Goal: Register for event/course

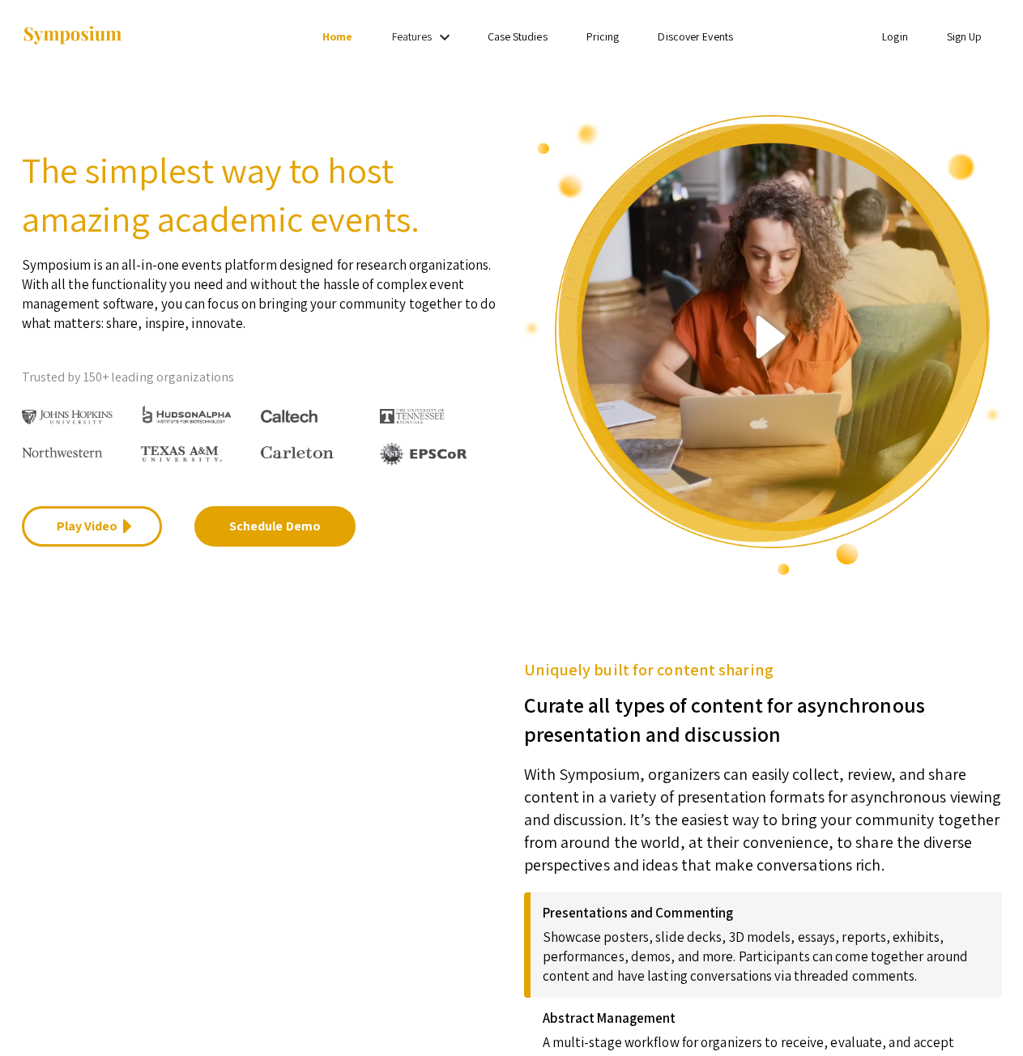
click at [436, 40] on mat-icon "keyboard_arrow_down" at bounding box center [444, 37] width 19 height 19
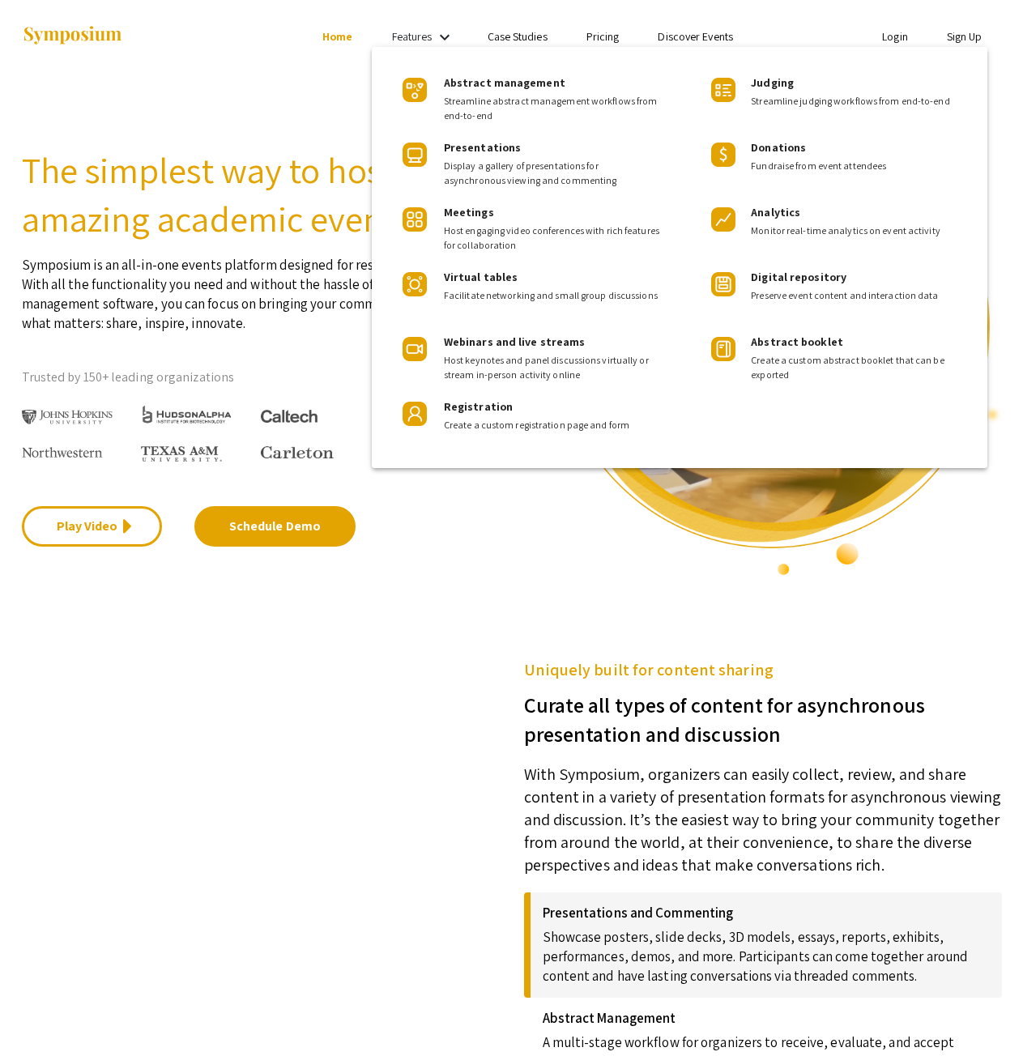
click at [685, 29] on div at bounding box center [511, 528] width 1023 height 1056
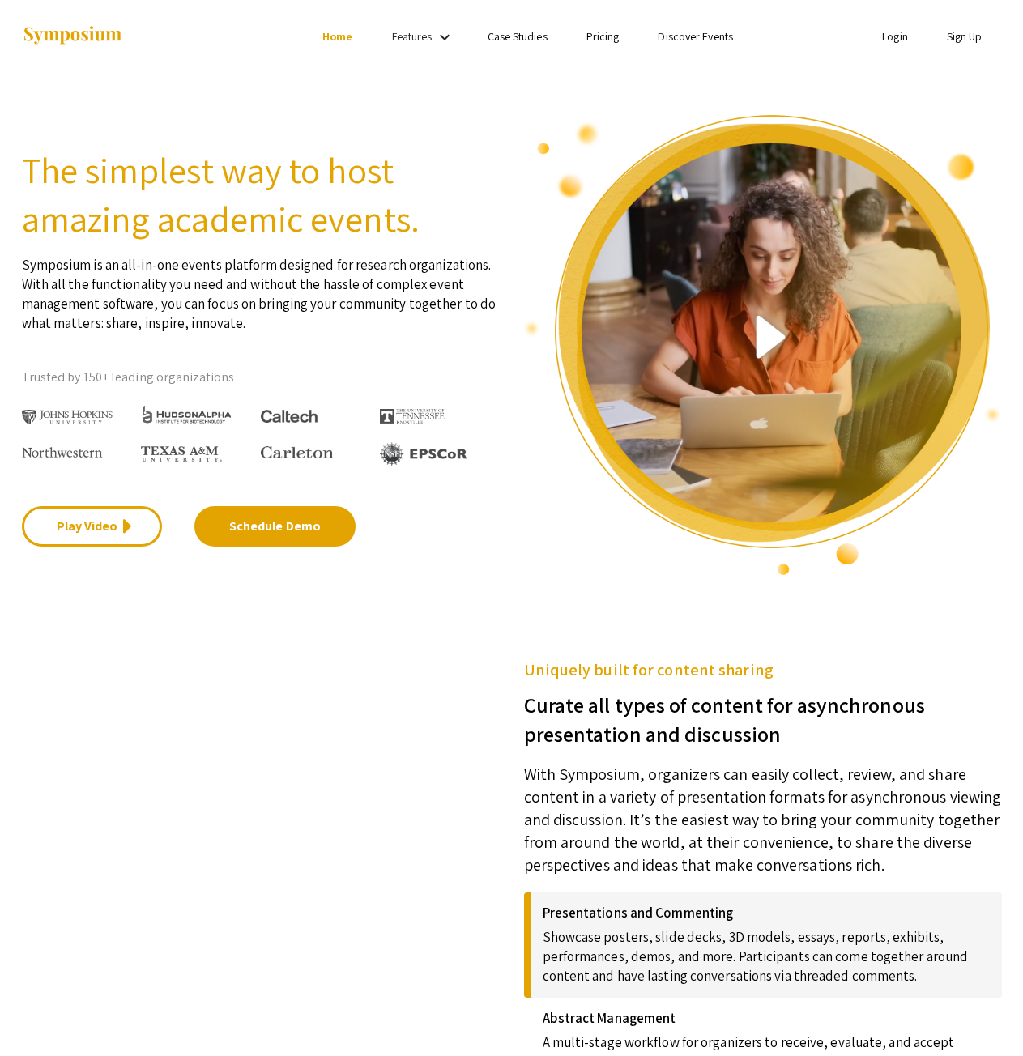
click at [688, 29] on link "Discover Events" at bounding box center [694, 36] width 75 height 15
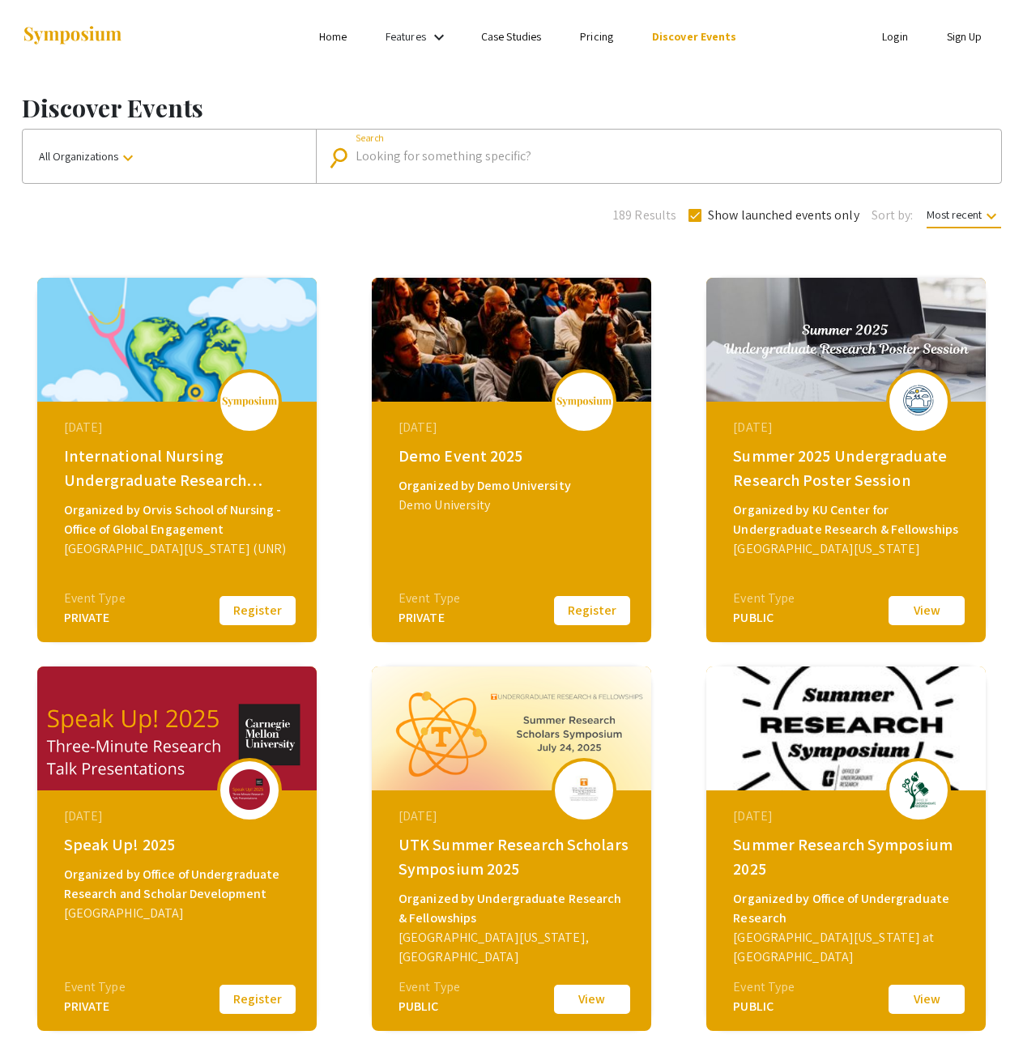
click at [496, 158] on input "Search" at bounding box center [666, 156] width 623 height 15
type input "spring 2024"
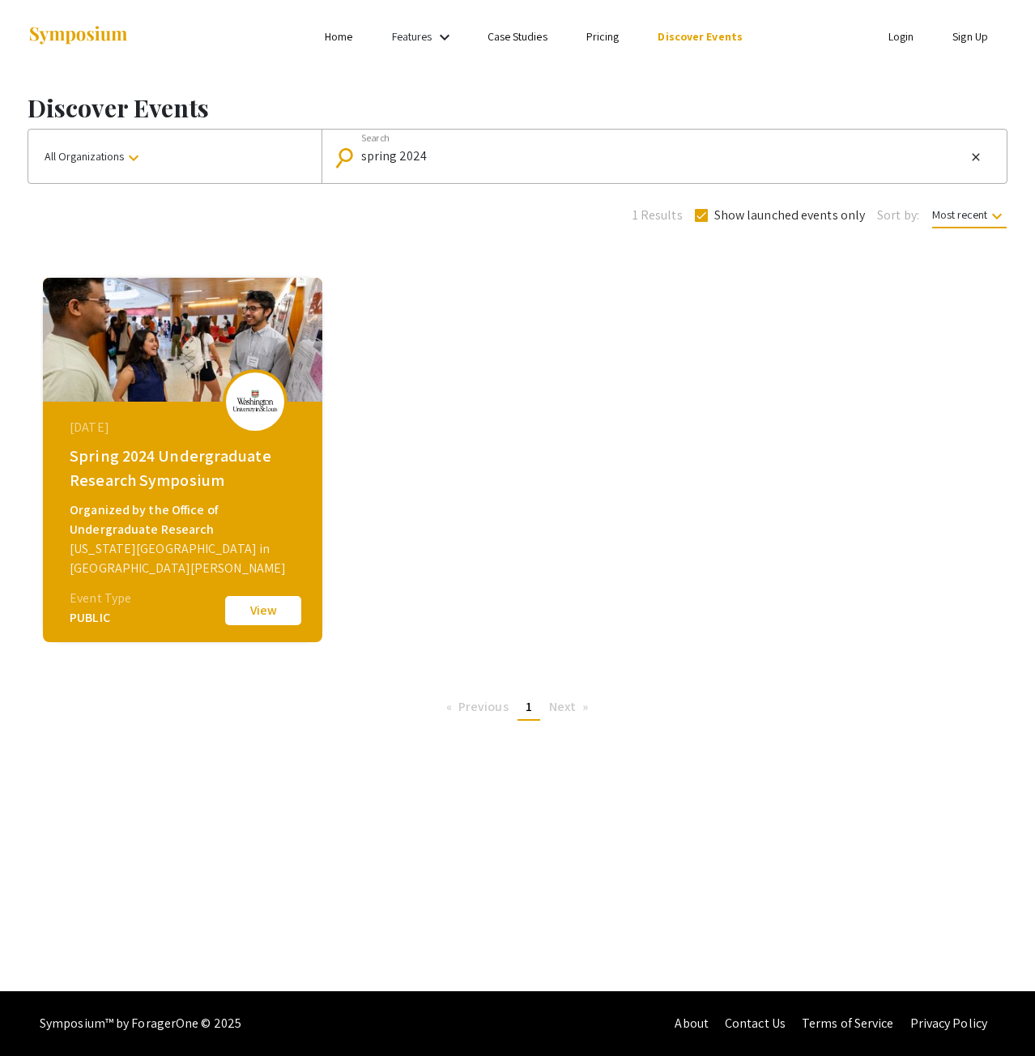
click at [154, 455] on div "Spring 2024 Undergraduate Research Symposium" at bounding box center [185, 468] width 230 height 49
click at [130, 353] on img at bounding box center [182, 340] width 279 height 124
click at [133, 469] on div "Spring 2024 Undergraduate Research Symposium" at bounding box center [185, 468] width 230 height 49
click at [142, 498] on div "April 19, 2024 Spring 2024 Undergraduate Research Symposium Organized by the Of…" at bounding box center [184, 503] width 279 height 202
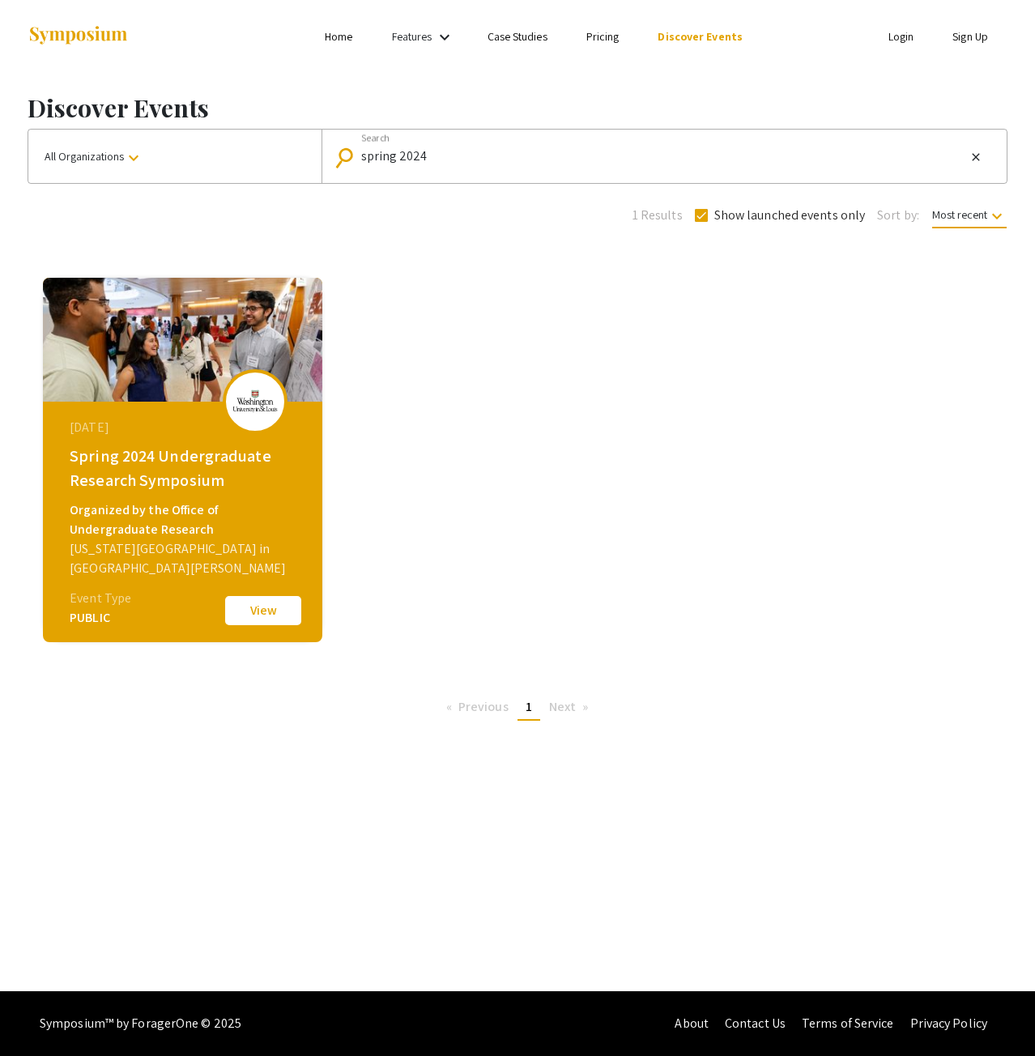
click at [163, 367] on img at bounding box center [182, 340] width 279 height 124
click at [281, 398] on div at bounding box center [255, 401] width 65 height 65
click at [266, 610] on button "View" at bounding box center [263, 610] width 81 height 34
click at [169, 165] on button "All Organizations keyboard_arrow_down" at bounding box center [174, 156] width 293 height 53
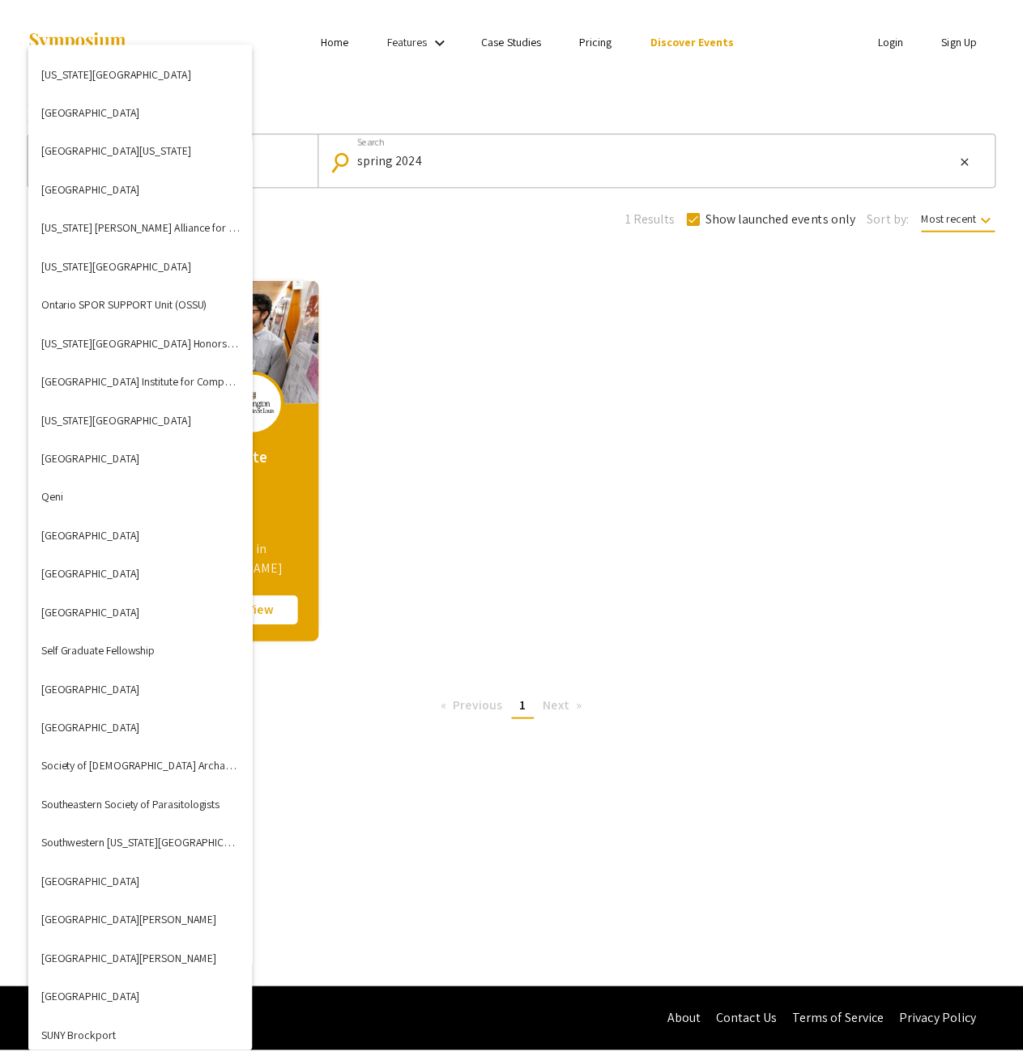
scroll to position [5020, 0]
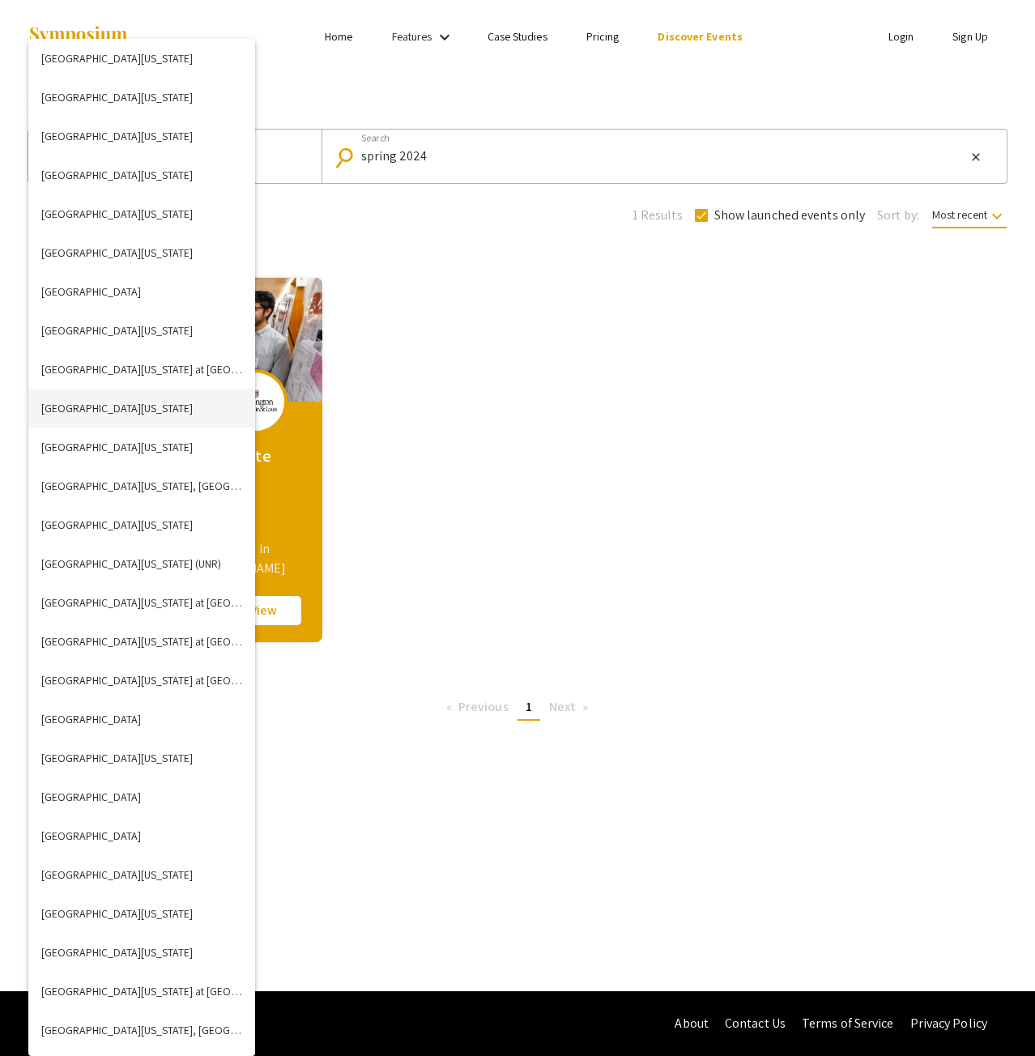
click at [126, 414] on button "[GEOGRAPHIC_DATA][US_STATE]" at bounding box center [141, 408] width 227 height 39
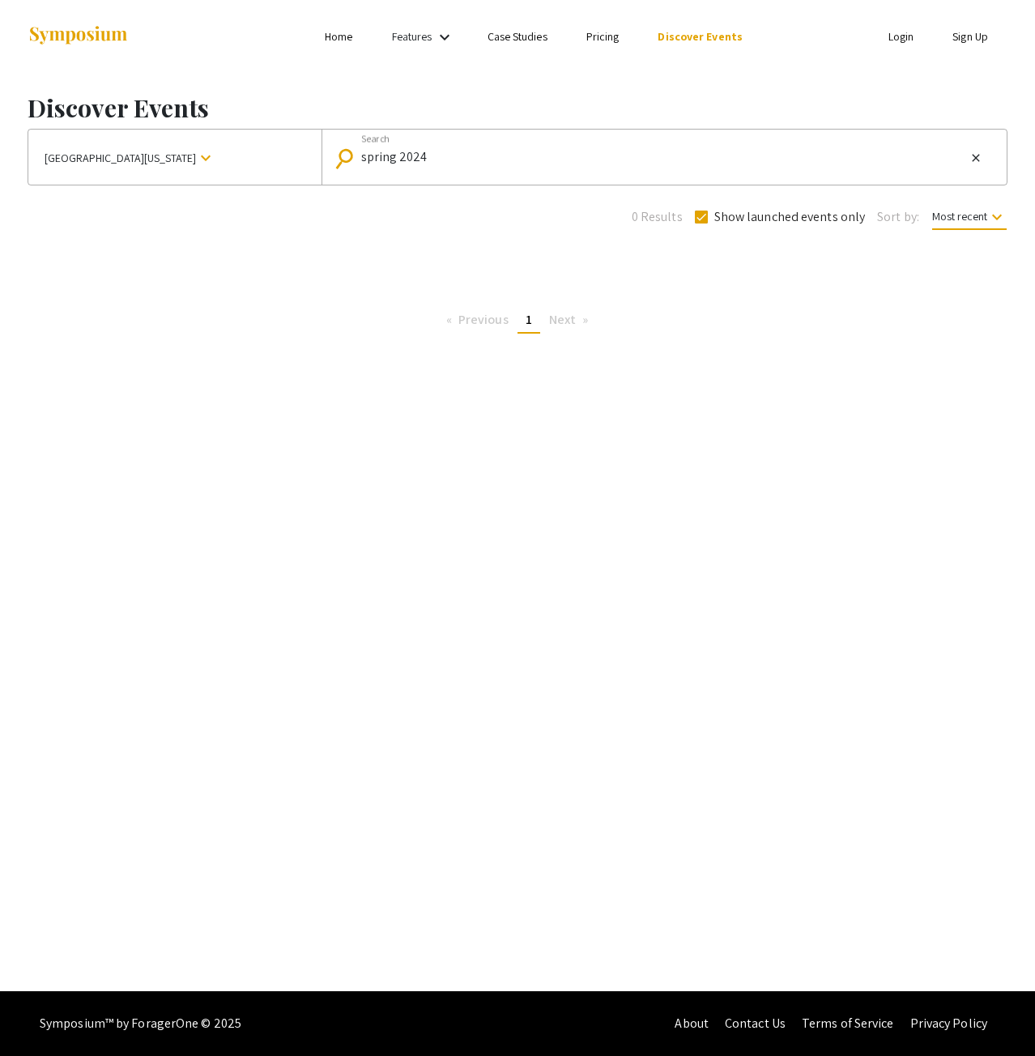
click at [487, 168] on div "spring 2024 Search" at bounding box center [663, 157] width 604 height 26
click at [471, 160] on input "spring" at bounding box center [663, 157] width 604 height 15
type input "s"
checkbox input "false"
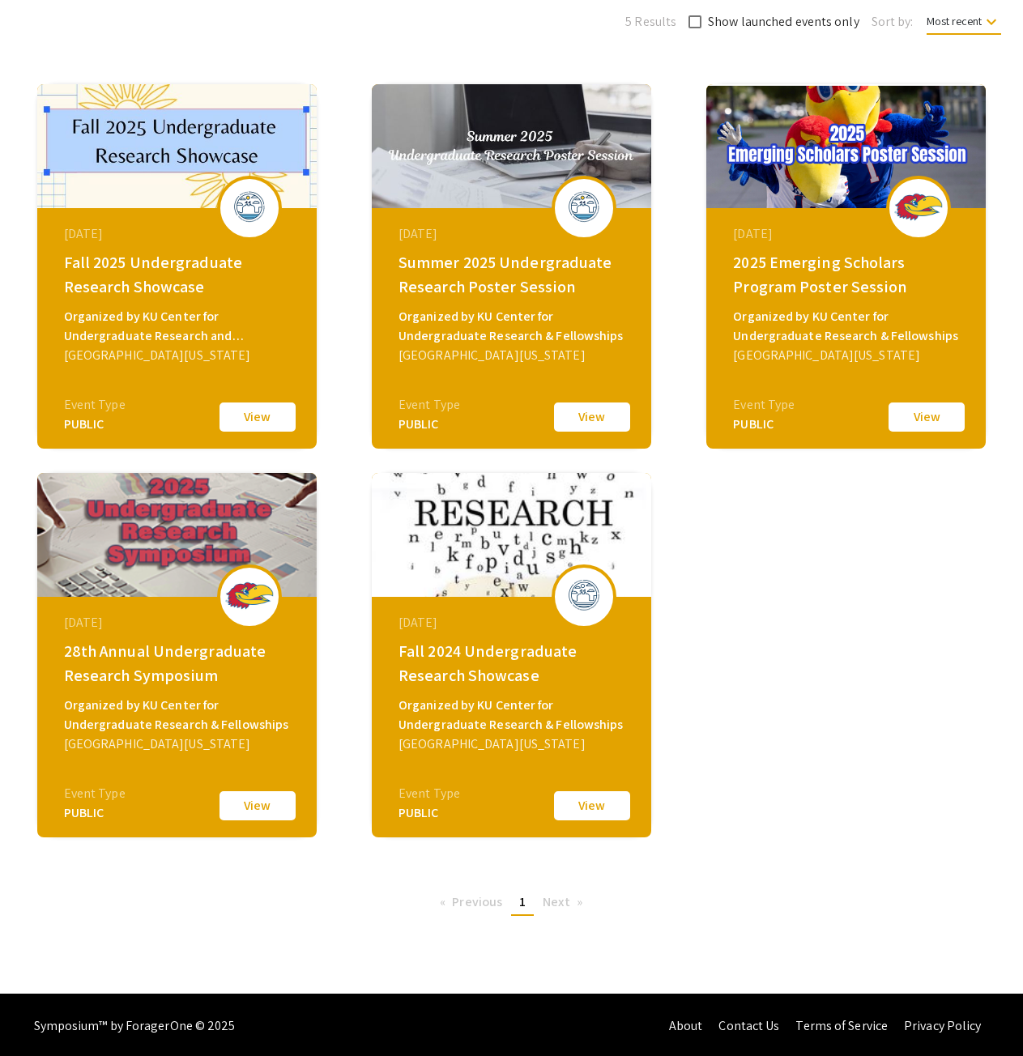
scroll to position [198, 0]
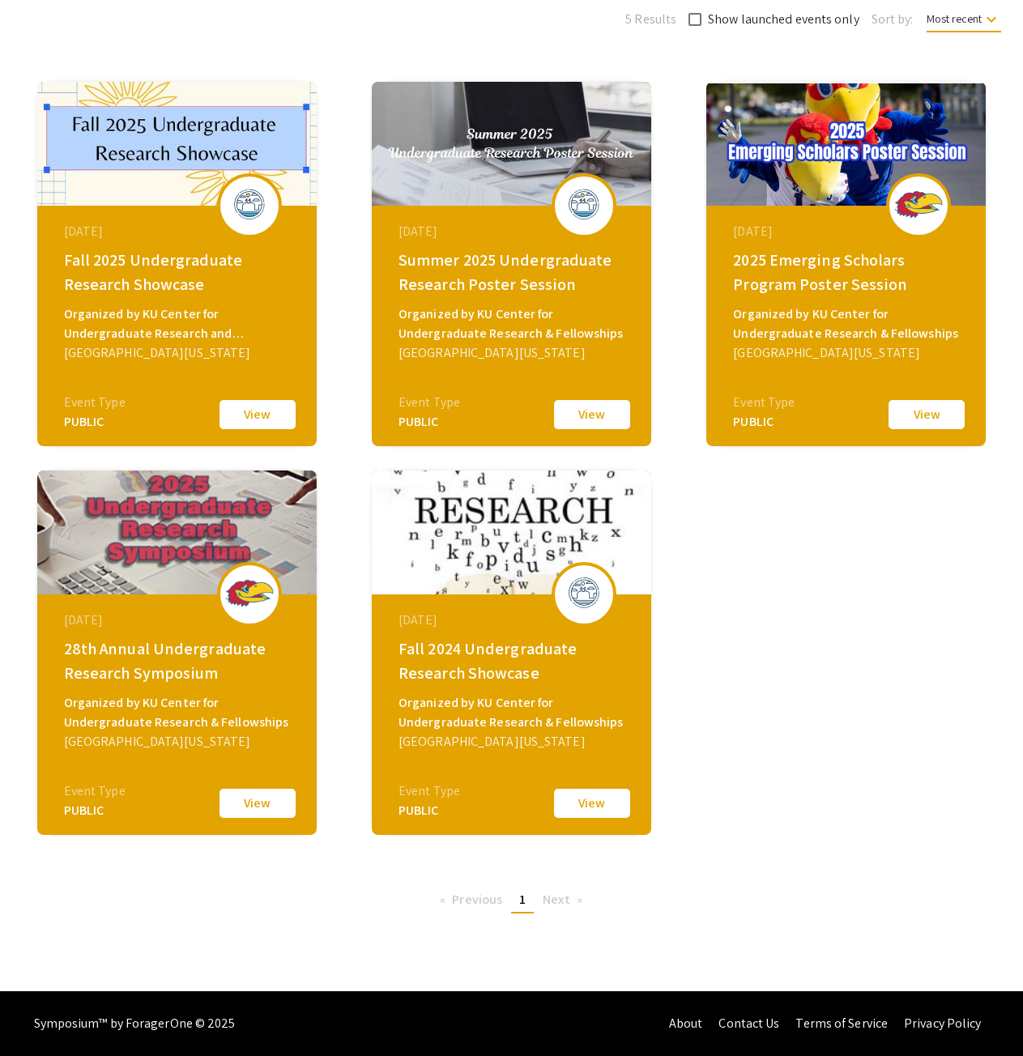
click at [253, 801] on button "View" at bounding box center [257, 803] width 81 height 34
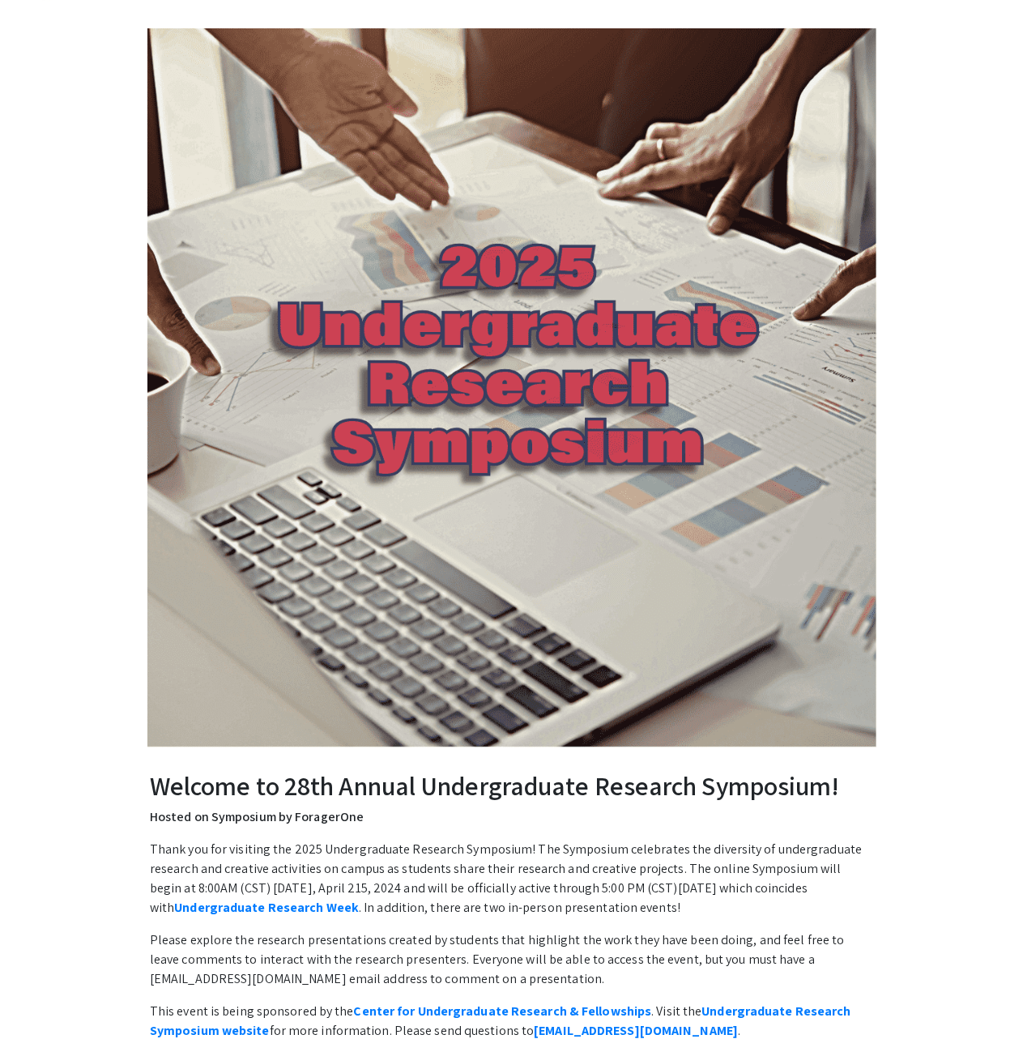
scroll to position [486, 0]
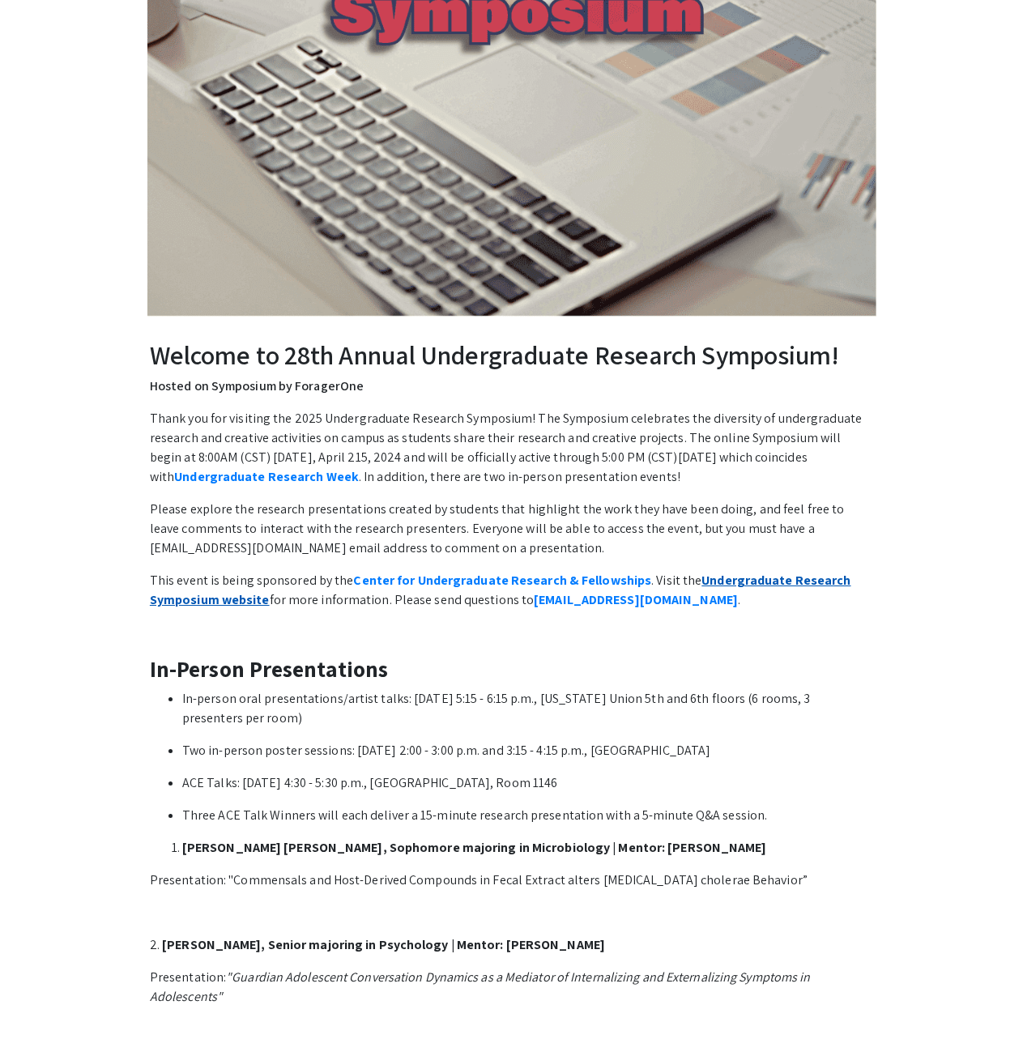
click at [748, 576] on strong "Undergraduate Research Symposium website" at bounding box center [500, 590] width 701 height 36
click at [505, 441] on p "Thank you for visiting the 2025 Undergraduate Research Symposium! The Symposium…" at bounding box center [511, 448] width 723 height 78
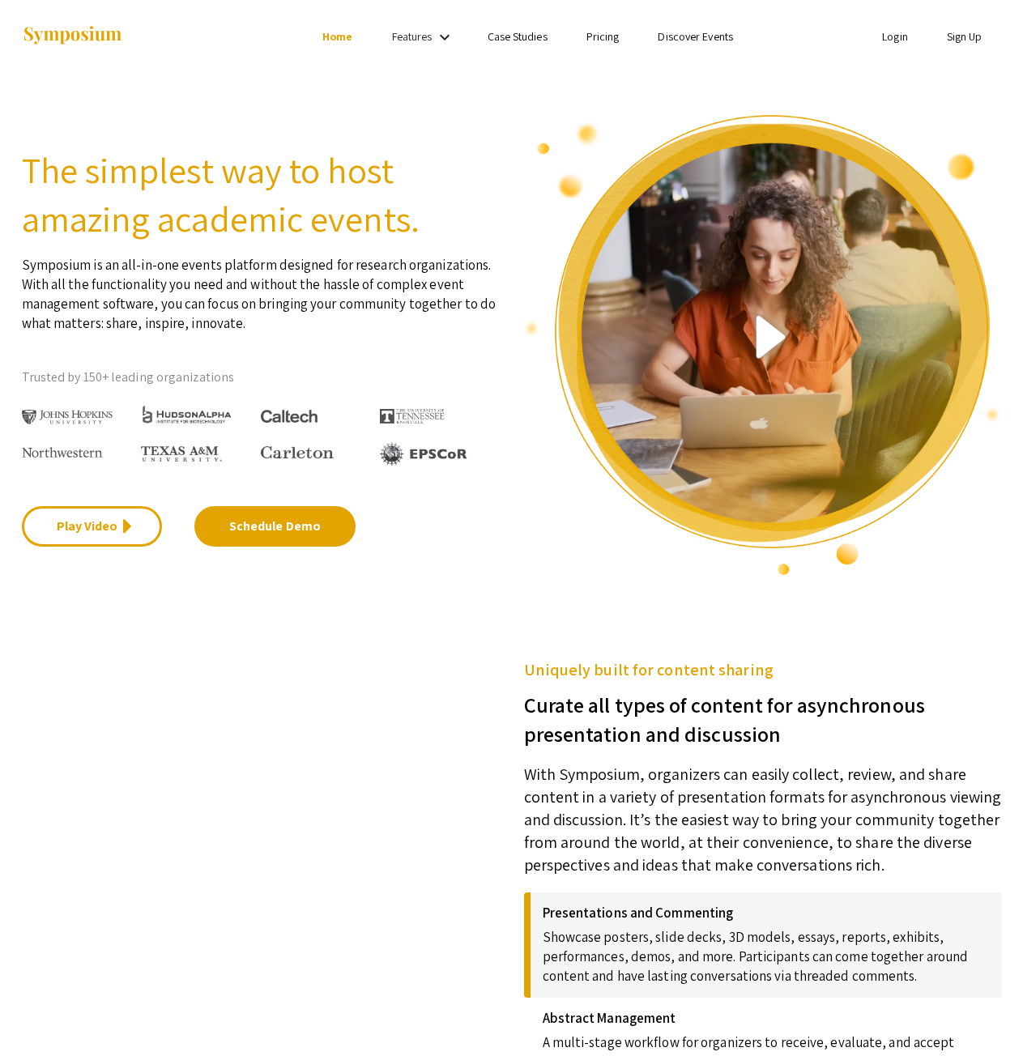
click at [908, 36] on li "Login" at bounding box center [894, 36] width 65 height 19
click at [899, 32] on link "Login" at bounding box center [895, 36] width 26 height 15
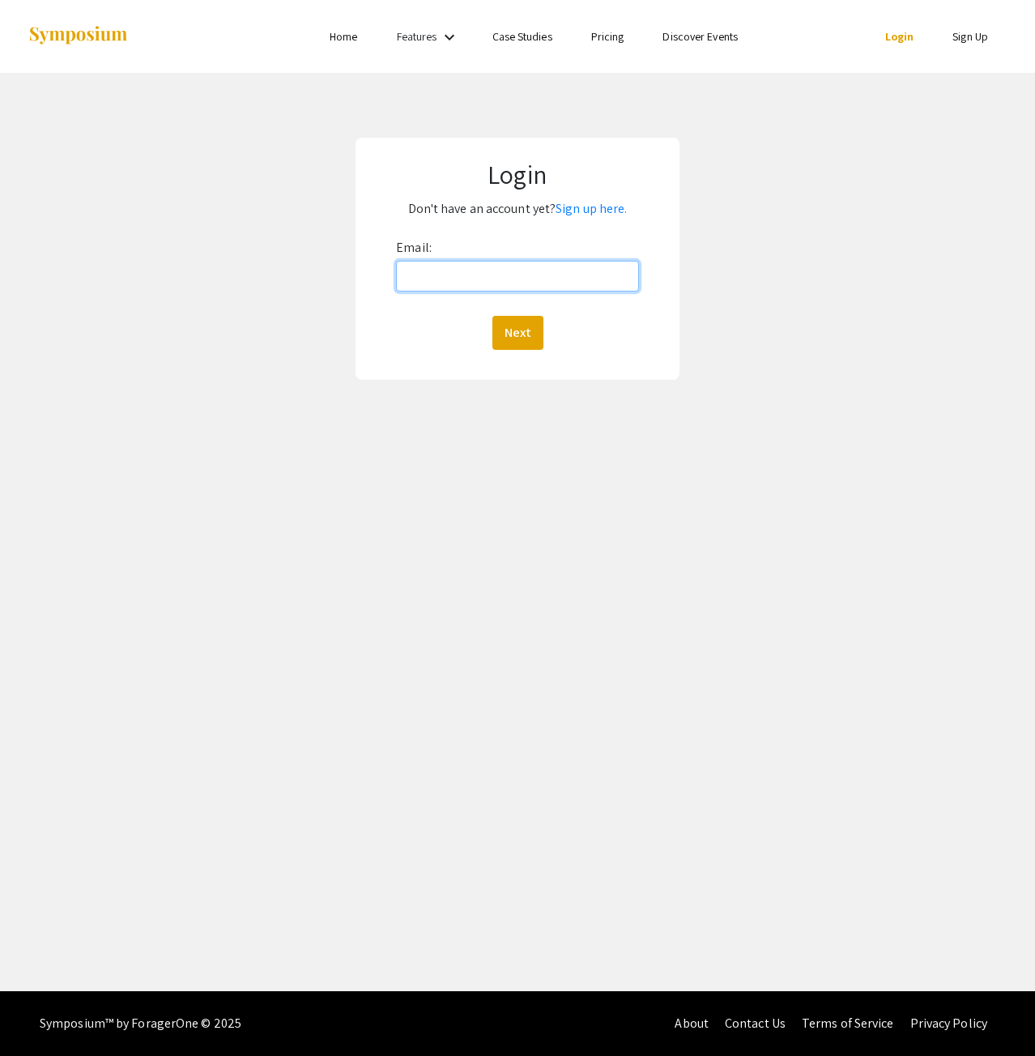
click at [534, 263] on input "Email:" at bounding box center [517, 276] width 243 height 31
type input "j247m039@ku.edu"
click at [516, 331] on button "Next" at bounding box center [517, 333] width 51 height 34
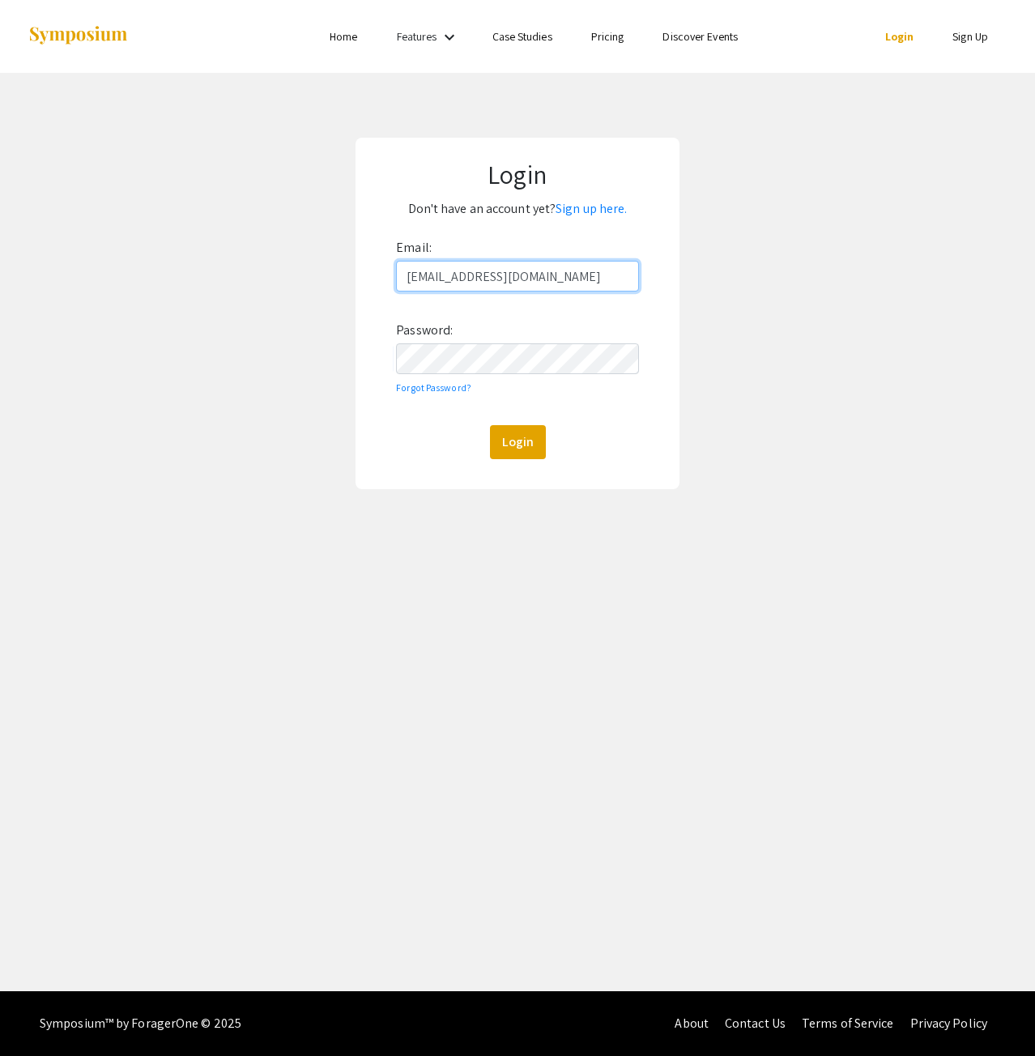
click at [504, 267] on input "j247m039@ku.edu" at bounding box center [517, 276] width 243 height 31
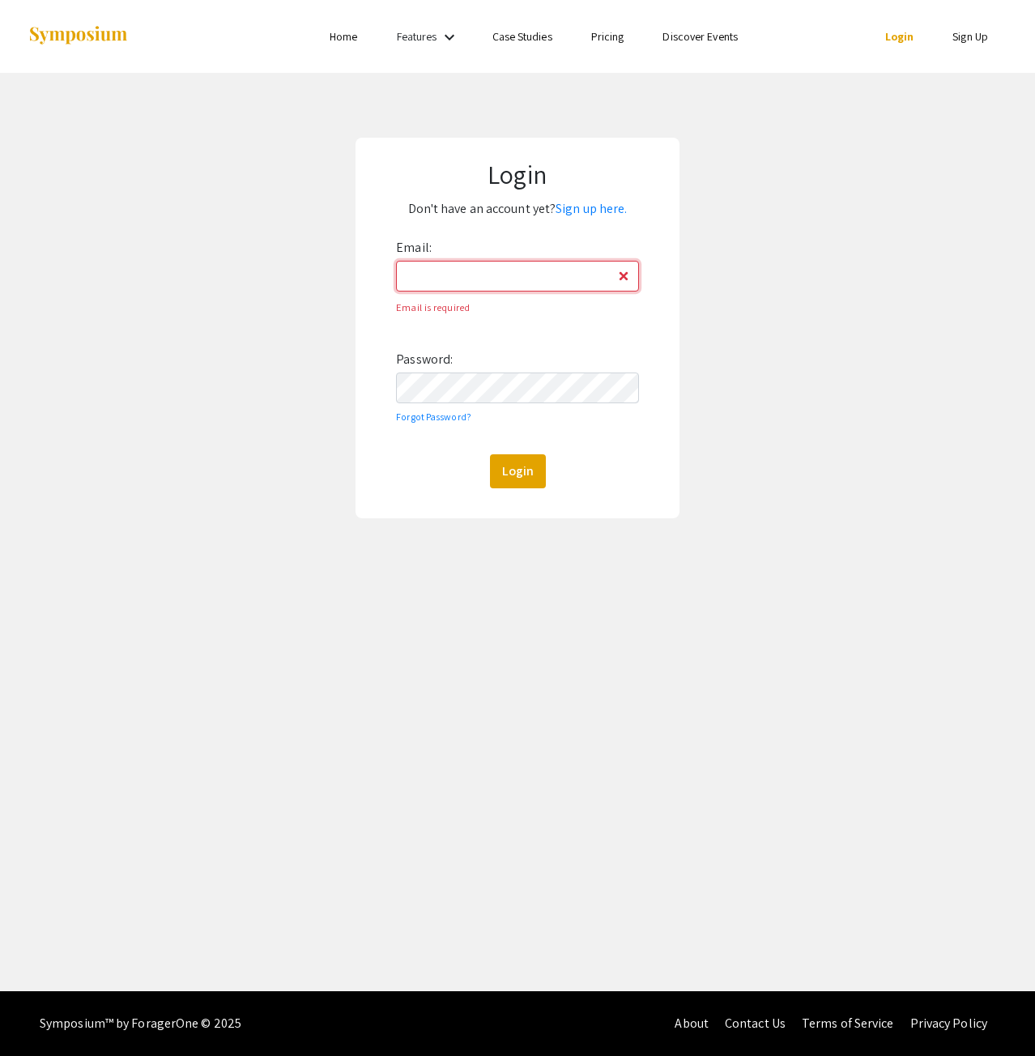
click at [521, 260] on div "Email: Email is required Password: Forgot Password? Login" at bounding box center [517, 361] width 243 height 253
type input "javiermartinez121702@gmail.com"
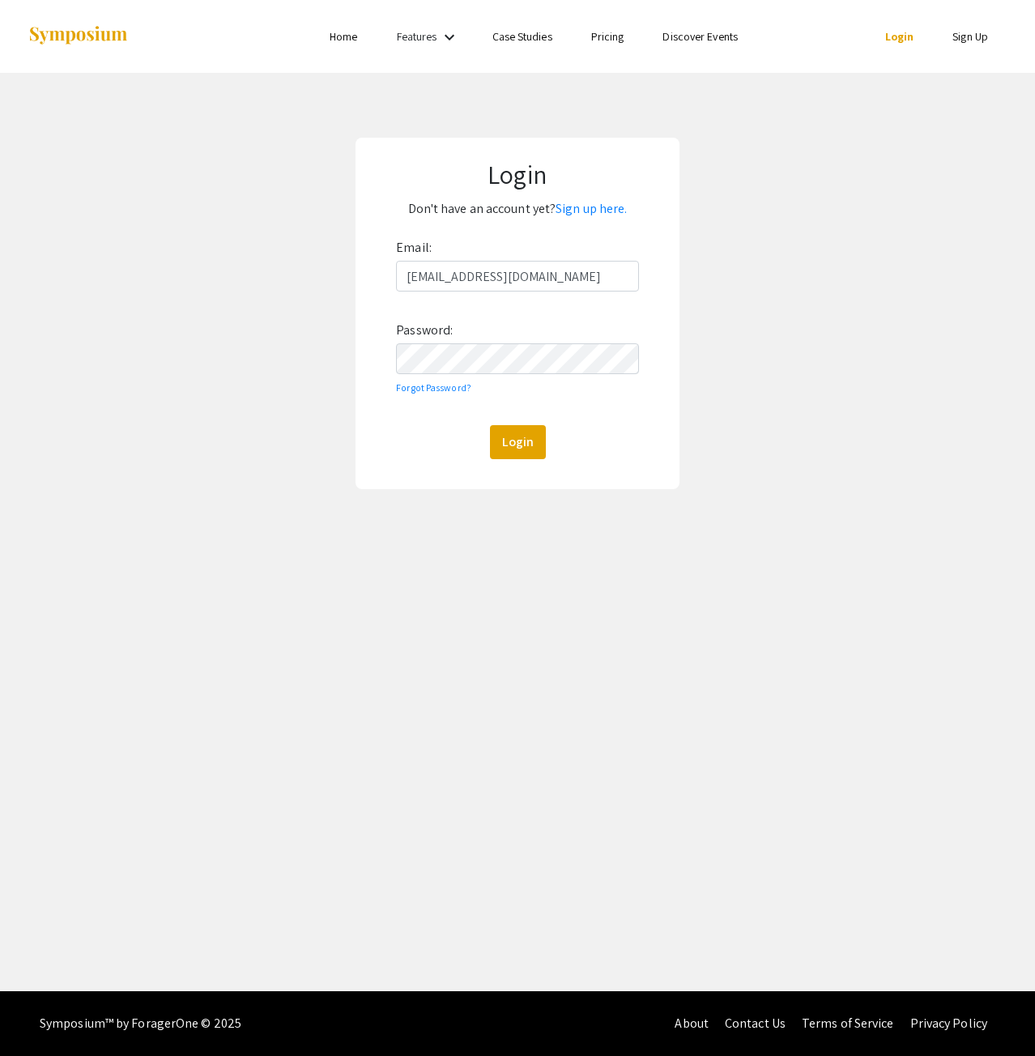
click at [426, 440] on div "Login" at bounding box center [517, 442] width 243 height 34
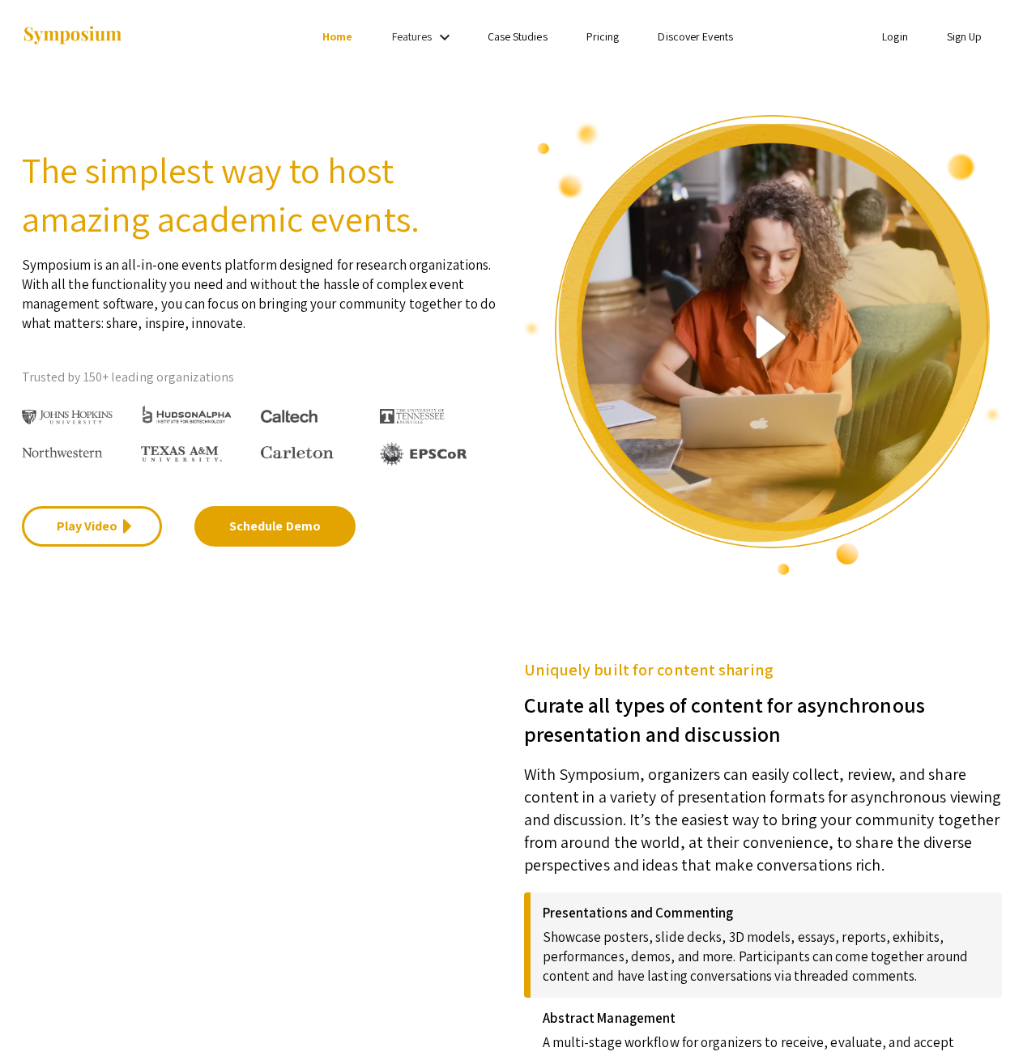
click at [432, 45] on div "Features keyboard_arrow_down" at bounding box center [424, 37] width 65 height 21
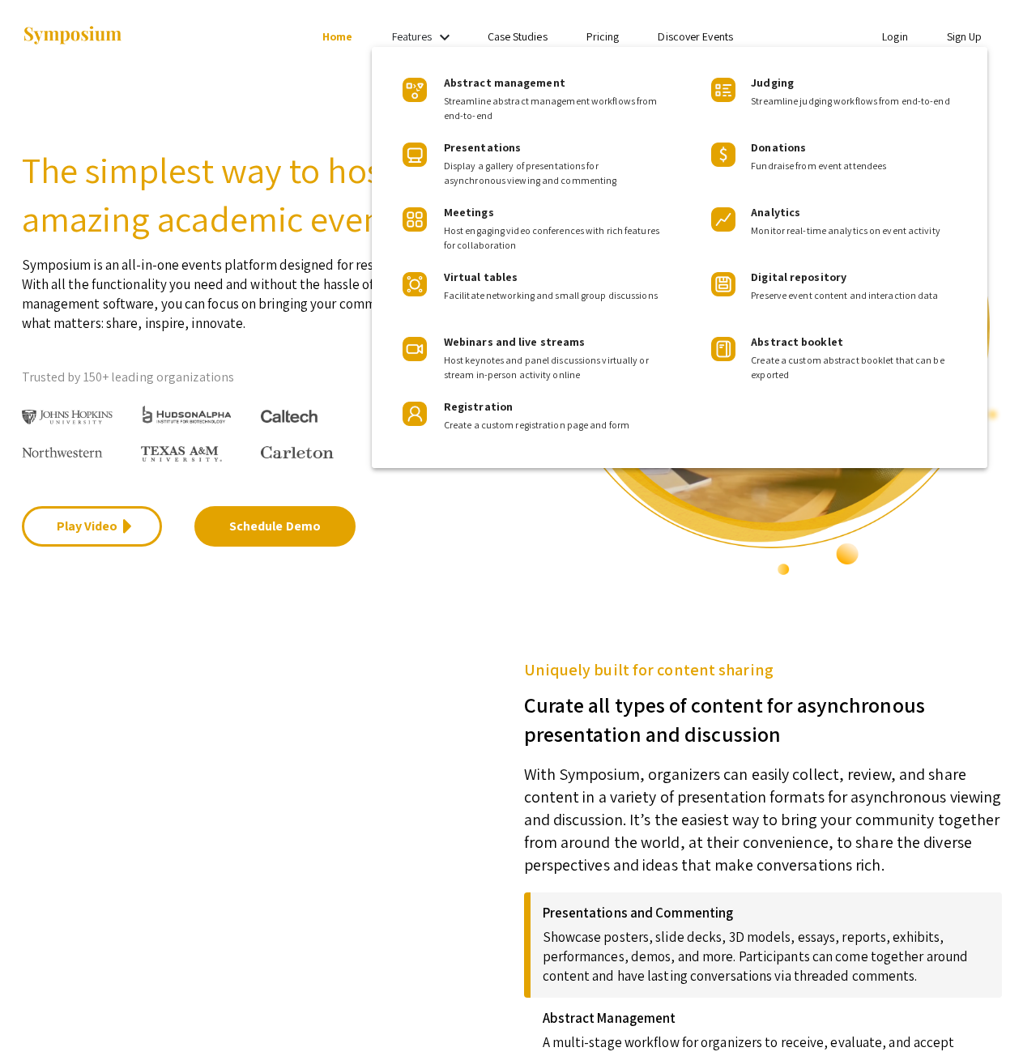
click at [514, 39] on div at bounding box center [511, 528] width 1023 height 1056
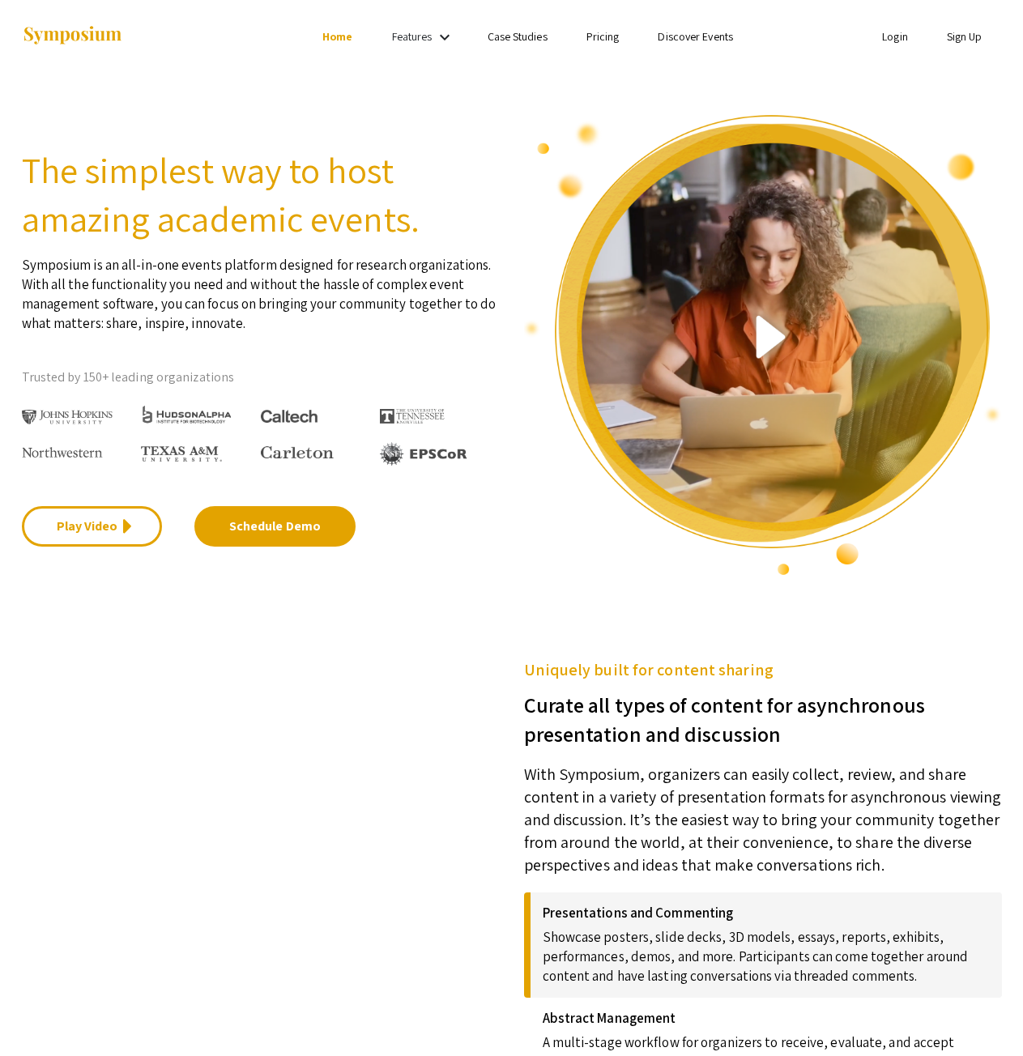
click at [702, 35] on link "Discover Events" at bounding box center [694, 36] width 75 height 15
